Goal: Information Seeking & Learning: Check status

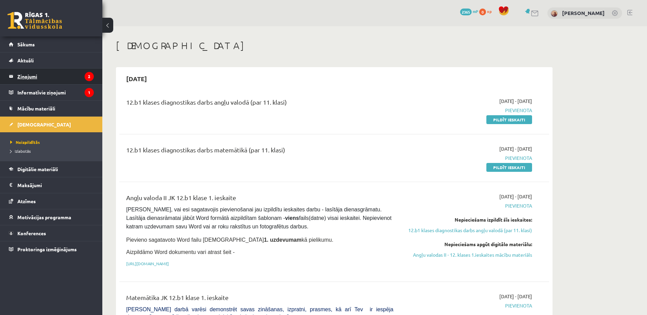
click at [35, 77] on legend "Ziņojumi 2" at bounding box center [55, 77] width 76 height 16
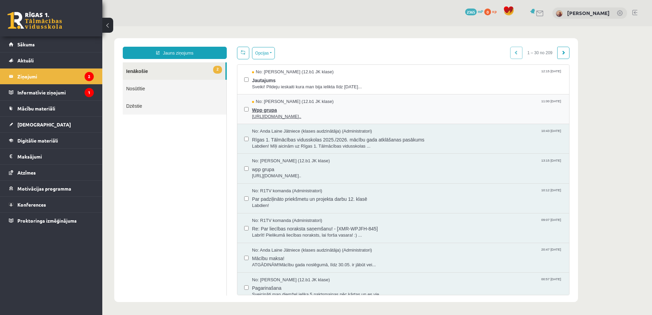
click at [295, 112] on span "Wpp grupa" at bounding box center [407, 109] width 310 height 9
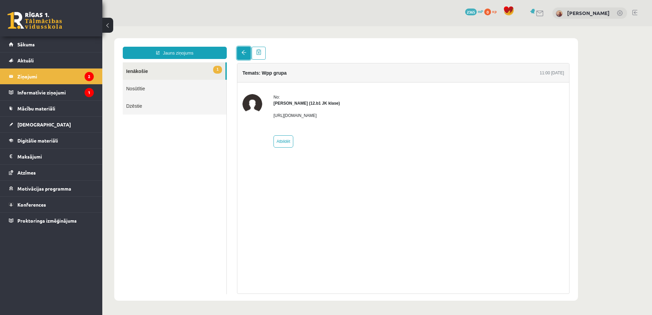
click at [246, 51] on link at bounding box center [244, 53] width 14 height 13
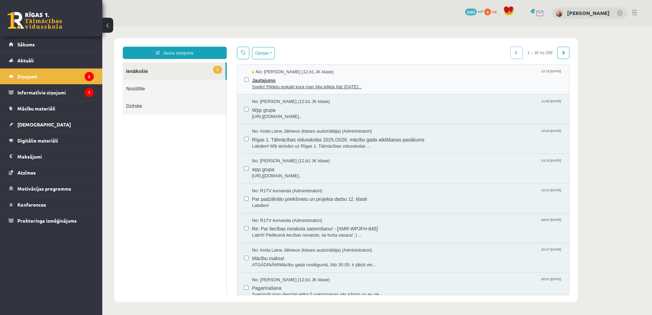
click at [296, 82] on span "Jautajums" at bounding box center [407, 79] width 310 height 9
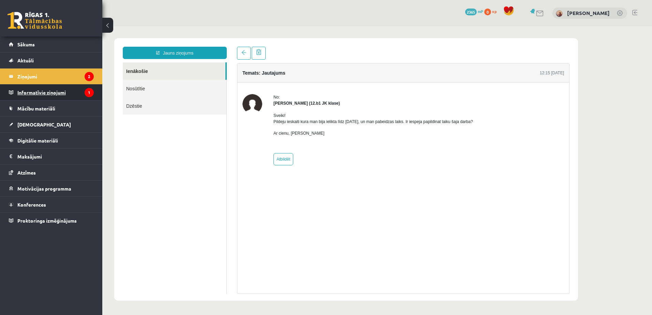
click at [58, 92] on legend "Informatīvie ziņojumi 1" at bounding box center [55, 93] width 76 height 16
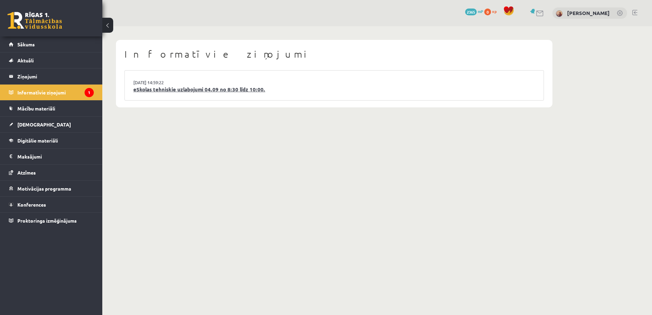
click at [187, 89] on link "eSkolas tehniskie uzlabojumi 04.09 no 8:30 līdz 10:00." at bounding box center [334, 90] width 402 height 8
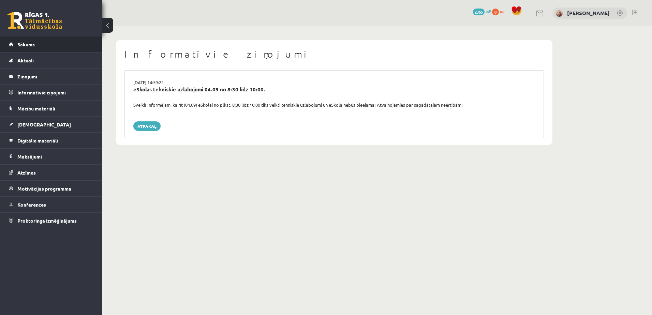
click at [14, 47] on link "Sākums" at bounding box center [51, 45] width 85 height 16
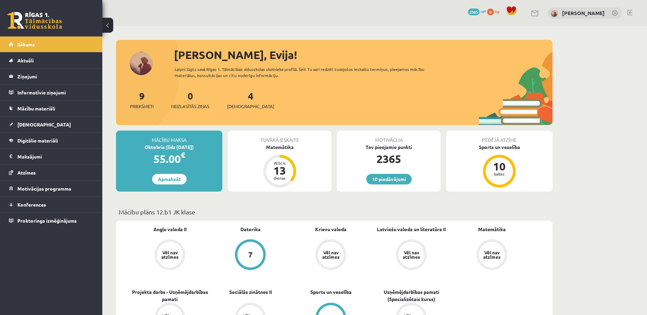
click at [165, 256] on div "Vēl nav atzīmes" at bounding box center [169, 254] width 19 height 9
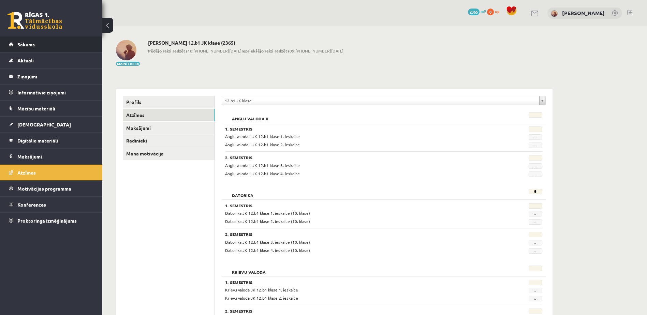
click at [19, 40] on link "Sākums" at bounding box center [51, 45] width 85 height 16
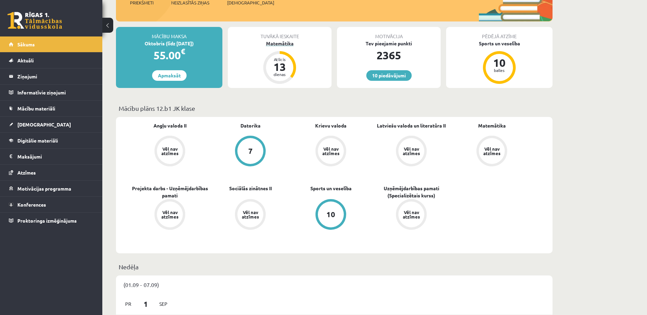
scroll to position [102, 0]
